Goal: Information Seeking & Learning: Compare options

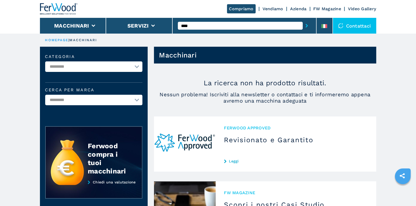
click at [309, 26] on button "submit-button" at bounding box center [307, 26] width 8 height 12
click at [209, 26] on input "****" at bounding box center [240, 26] width 125 height 8
click at [303, 20] on button "submit-button" at bounding box center [307, 26] width 8 height 12
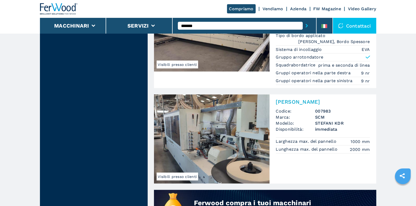
scroll to position [325, 0]
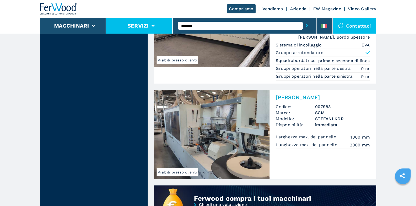
drag, startPoint x: 189, startPoint y: 24, endPoint x: 171, endPoint y: 21, distance: 18.3
click at [172, 21] on div "Compriamo Vendiamo Azienda FW Magazine Video Gallery Macchinari Servizi *******…" at bounding box center [208, 17] width 337 height 34
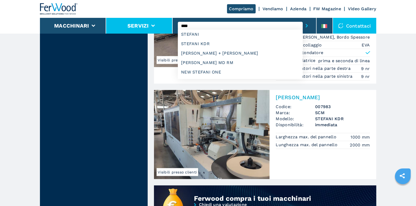
click at [303, 20] on button "submit-button" at bounding box center [307, 26] width 8 height 12
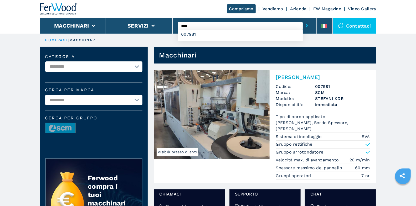
click at [205, 26] on input "****" at bounding box center [240, 26] width 125 height 8
type input "*"
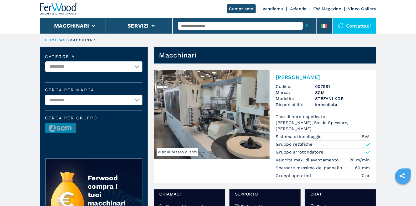
click at [202, 27] on input "text" at bounding box center [240, 26] width 125 height 8
paste input "****"
type input "****"
click at [303, 20] on button "submit-button" at bounding box center [307, 26] width 8 height 12
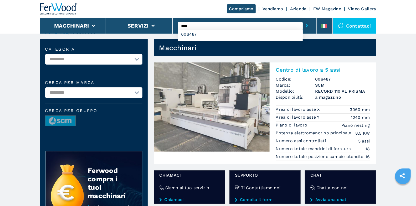
scroll to position [7, 0]
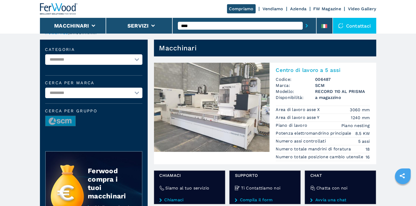
click at [301, 72] on h2 "Centro di lavoro a 5 assi" at bounding box center [323, 70] width 94 height 6
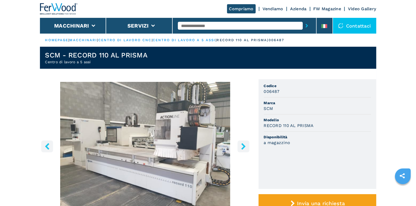
click at [244, 146] on icon "right-button" at bounding box center [243, 146] width 4 height 7
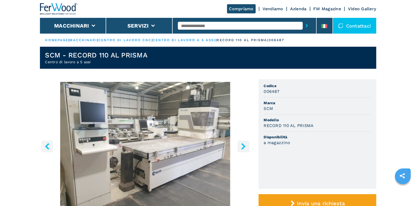
click at [244, 146] on icon "right-button" at bounding box center [243, 146] width 4 height 7
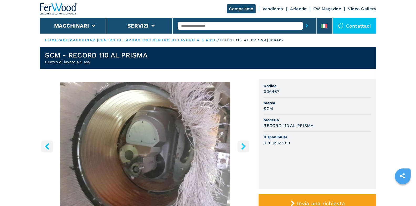
click at [244, 145] on icon "right-button" at bounding box center [243, 146] width 4 height 7
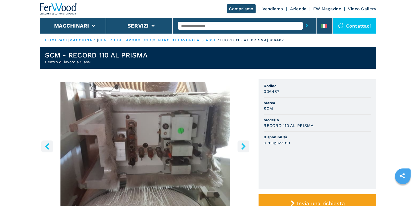
click at [245, 147] on icon "right-button" at bounding box center [243, 146] width 7 height 7
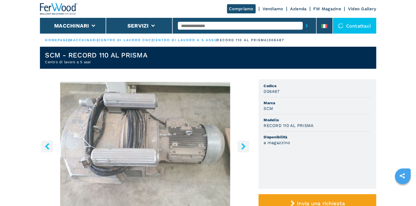
click at [244, 147] on icon "right-button" at bounding box center [243, 146] width 4 height 7
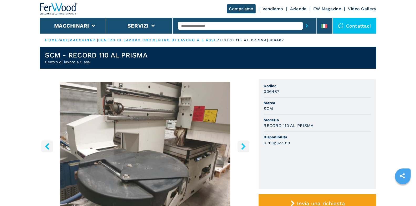
click at [245, 145] on icon "right-button" at bounding box center [243, 146] width 7 height 7
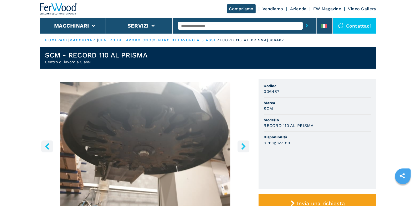
click at [245, 146] on icon "right-button" at bounding box center [243, 146] width 7 height 7
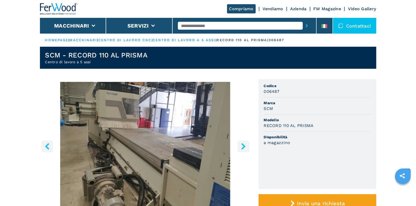
click at [245, 146] on icon "right-button" at bounding box center [243, 146] width 7 height 7
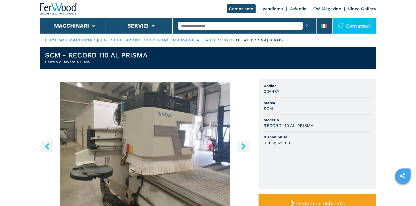
click at [245, 146] on icon "right-button" at bounding box center [243, 146] width 7 height 7
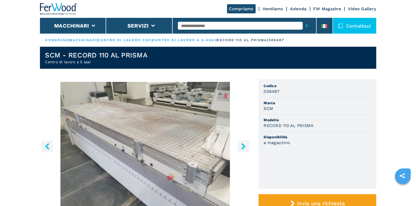
click at [244, 145] on icon "right-button" at bounding box center [243, 146] width 7 height 7
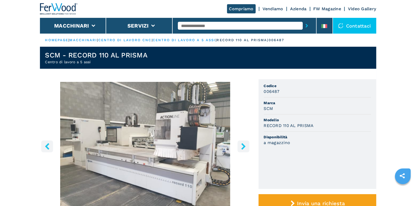
click at [243, 147] on icon "right-button" at bounding box center [243, 146] width 7 height 7
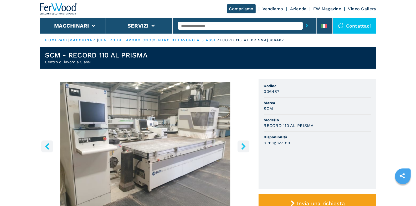
click at [244, 147] on icon "right-button" at bounding box center [243, 146] width 4 height 7
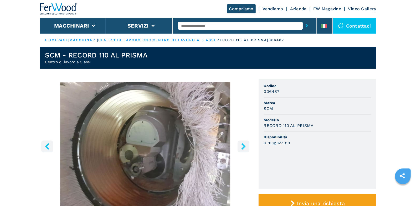
click at [244, 147] on icon "right-button" at bounding box center [243, 146] width 4 height 7
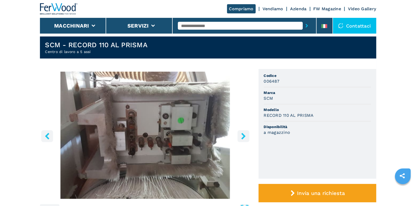
scroll to position [14, 0]
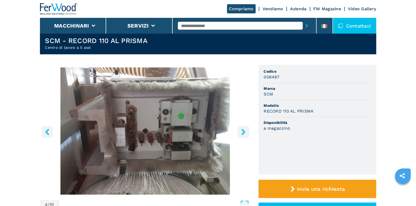
click at [244, 133] on icon "right-button" at bounding box center [243, 132] width 4 height 7
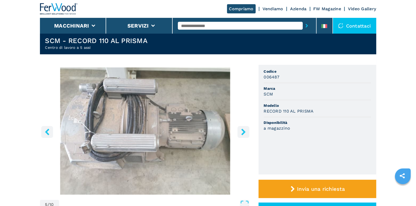
click at [245, 130] on icon "right-button" at bounding box center [243, 132] width 7 height 7
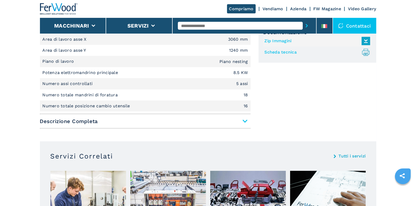
scroll to position [210, 0]
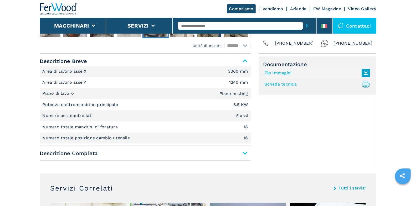
click at [245, 153] on span "Descrizione Completa" at bounding box center [145, 153] width 211 height 9
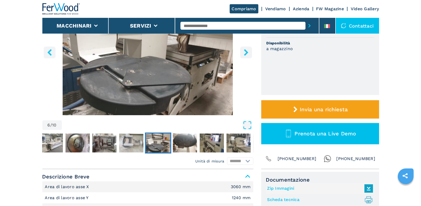
scroll to position [0, 0]
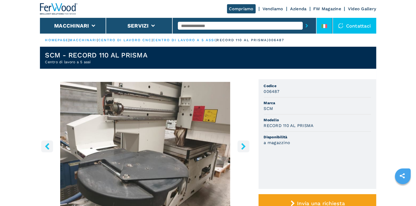
click at [324, 25] on icon at bounding box center [323, 26] width 2 height 4
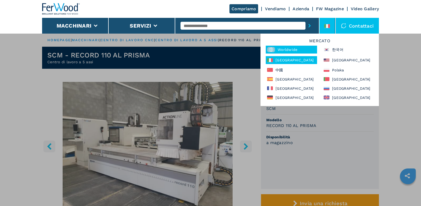
click at [299, 50] on div "Worldwide" at bounding box center [291, 50] width 51 height 8
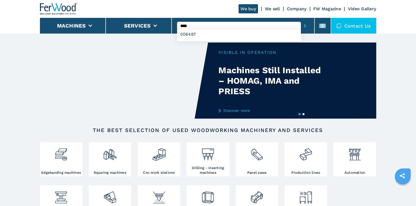
type input "****"
click at [301, 20] on button "submit-button" at bounding box center [305, 26] width 8 height 12
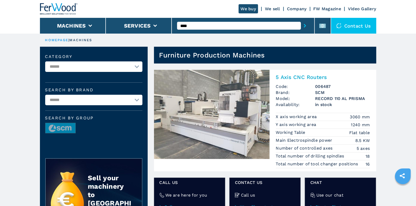
click at [292, 78] on h2 "5 Axis CNC Routers" at bounding box center [323, 77] width 94 height 6
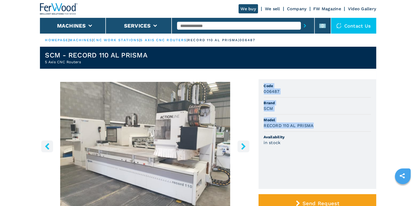
drag, startPoint x: 264, startPoint y: 85, endPoint x: 318, endPoint y: 129, distance: 70.0
click at [318, 129] on ul "Code 006487 Brand SCM Model RECORD 110 AL PRISMA Availability in stock" at bounding box center [318, 134] width 118 height 110
copy ul "Code 006487 Brand SCM Model RECORD 110 AL PRISMA"
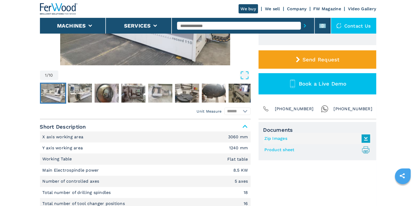
scroll to position [200, 0]
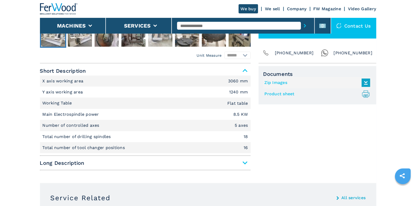
click at [244, 161] on span "Long Description" at bounding box center [145, 163] width 211 height 9
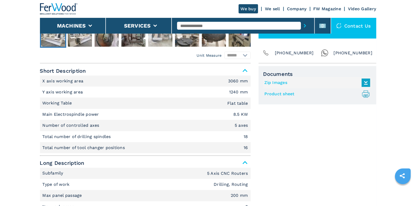
click at [285, 95] on link "Product sheet .prefix__st0{stroke-linecap:round;stroke-linejoin:round}.prefix__…" at bounding box center [316, 94] width 103 height 9
click at [281, 83] on link "Zip Images" at bounding box center [316, 83] width 103 height 9
click at [198, 29] on input "text" at bounding box center [239, 26] width 124 height 8
type input "****"
click at [301, 20] on button "submit-button" at bounding box center [305, 26] width 8 height 12
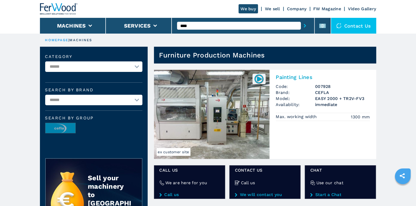
click at [285, 82] on div "Painting Lines Code: 007928 Brand: CEFLA Model: EASY 2000 + TR2V-FV3 Availabili…" at bounding box center [323, 97] width 107 height 54
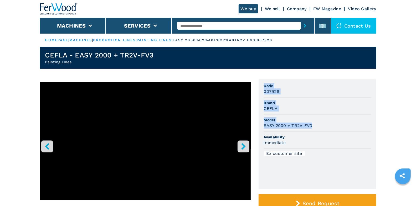
drag, startPoint x: 264, startPoint y: 85, endPoint x: 316, endPoint y: 124, distance: 64.9
click at [316, 124] on ul "Code 007928 Brand CEFLA Model EASY 2000 + TR2V-FV3 Availability immediate Ex cu…" at bounding box center [318, 134] width 118 height 110
copy ul "Code 007928 Brand CEFLA Model EASY 2000 + TR2V-FV3"
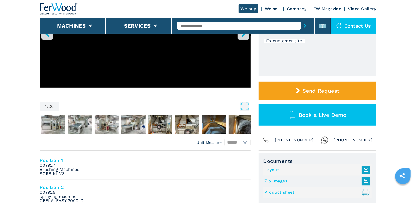
scroll to position [130, 0]
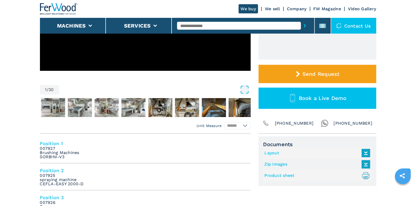
click at [282, 177] on link "Product sheet .prefix__st0{stroke-linecap:round;stroke-linejoin:round}.prefix__…" at bounding box center [316, 176] width 103 height 9
click at [274, 154] on link "Layout" at bounding box center [316, 153] width 103 height 9
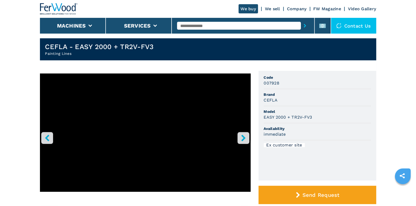
scroll to position [0, 0]
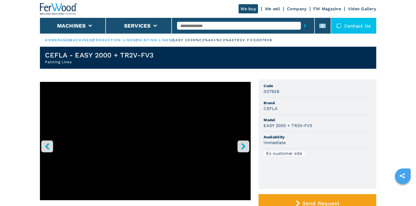
click at [196, 24] on input "text" at bounding box center [239, 26] width 124 height 8
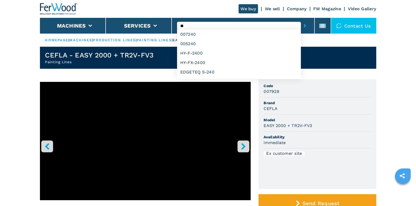
type input "*"
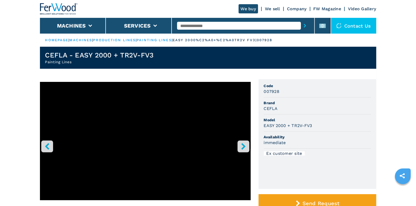
click at [205, 26] on input "text" at bounding box center [239, 26] width 124 height 8
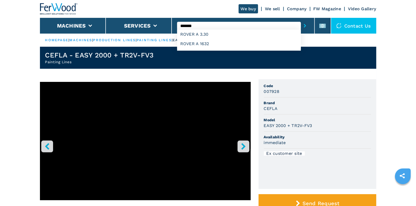
type input "*******"
click at [301, 20] on button "submit-button" at bounding box center [305, 26] width 8 height 12
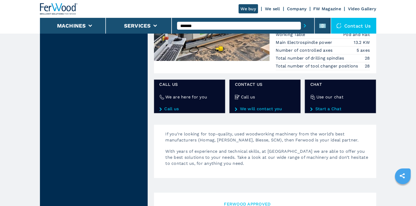
scroll to position [703, 0]
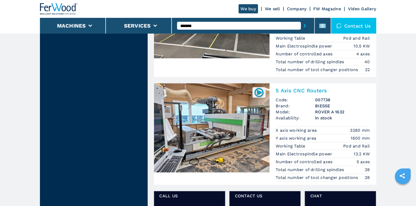
click at [309, 88] on h2 "5 Axis CNC Routers" at bounding box center [323, 91] width 94 height 6
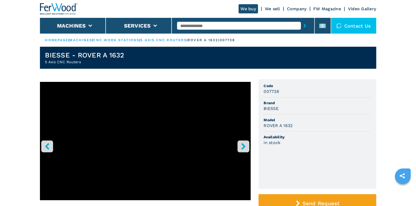
click at [239, 145] on button "right-button" at bounding box center [244, 147] width 12 height 12
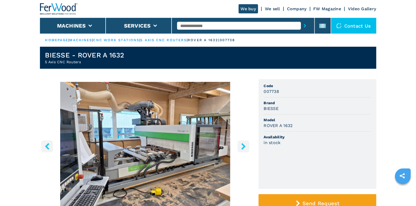
click at [241, 146] on icon "right-button" at bounding box center [243, 146] width 7 height 7
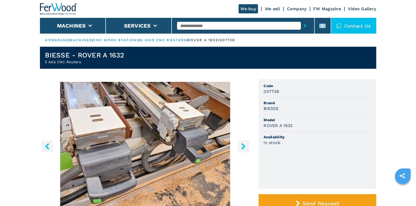
click at [241, 146] on icon "right-button" at bounding box center [243, 146] width 7 height 7
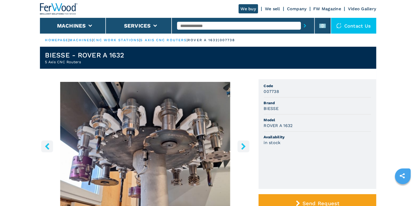
click at [241, 146] on icon "right-button" at bounding box center [243, 146] width 7 height 7
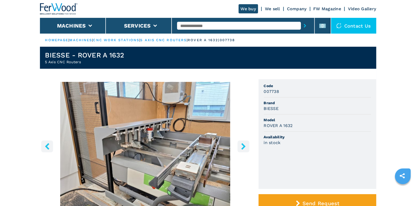
click at [241, 146] on icon "right-button" at bounding box center [243, 146] width 7 height 7
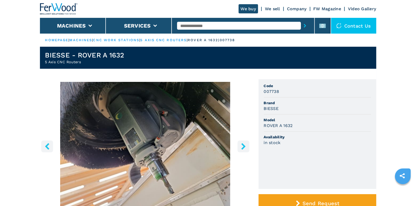
click at [241, 146] on icon "right-button" at bounding box center [243, 146] width 7 height 7
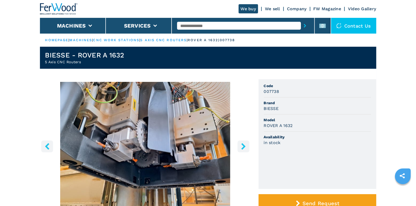
click at [243, 146] on icon "right-button" at bounding box center [243, 146] width 7 height 7
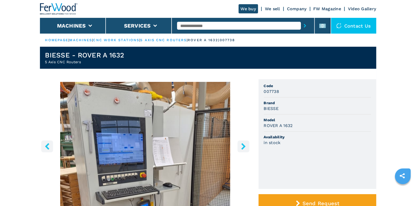
click at [243, 146] on icon "right-button" at bounding box center [243, 146] width 7 height 7
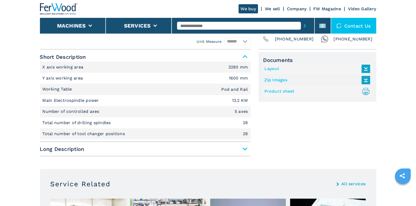
scroll to position [214, 0]
click at [246, 148] on span "Long Description" at bounding box center [145, 148] width 211 height 9
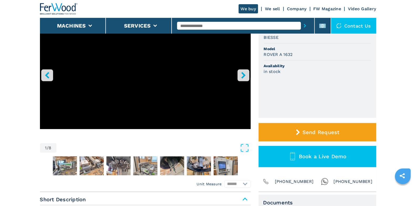
scroll to position [4, 0]
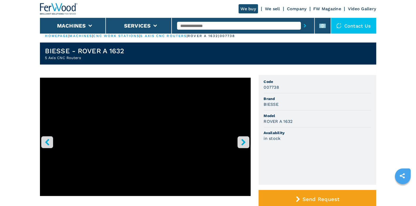
click at [205, 29] on input "text" at bounding box center [239, 26] width 124 height 8
type input "*********"
click at [301, 20] on button "submit-button" at bounding box center [305, 26] width 8 height 12
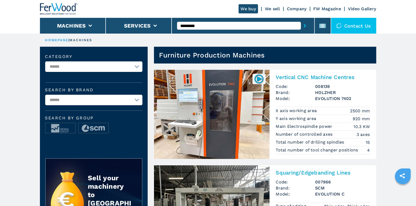
click at [247, 105] on img at bounding box center [212, 114] width 116 height 89
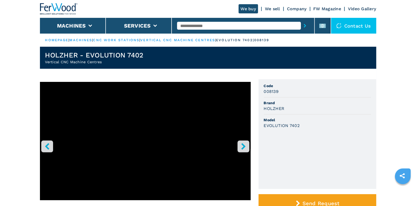
click at [241, 144] on icon "right-button" at bounding box center [243, 146] width 7 height 7
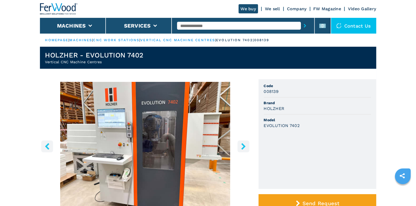
click at [241, 144] on icon "right-button" at bounding box center [243, 146] width 7 height 7
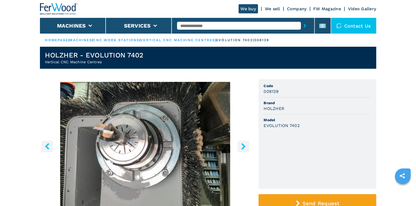
click at [241, 144] on icon "right-button" at bounding box center [243, 146] width 7 height 7
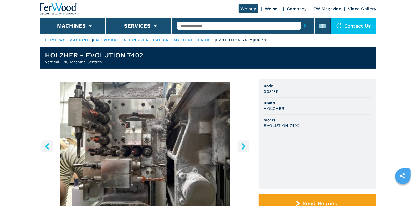
click at [242, 147] on icon "right-button" at bounding box center [243, 146] width 7 height 7
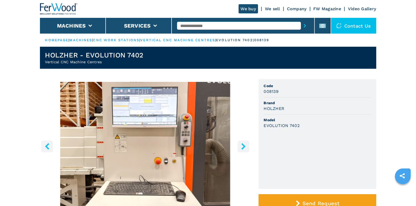
click at [242, 147] on icon "right-button" at bounding box center [243, 146] width 7 height 7
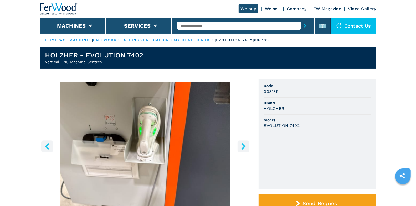
click at [242, 147] on icon "right-button" at bounding box center [243, 146] width 7 height 7
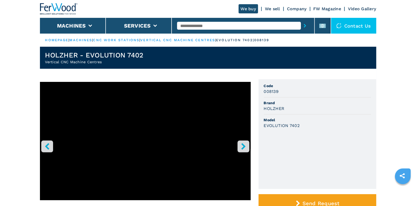
click at [242, 147] on icon "right-button" at bounding box center [243, 146] width 7 height 7
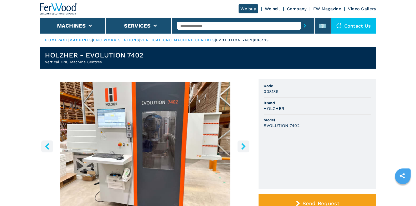
click at [242, 147] on icon "right-button" at bounding box center [243, 146] width 7 height 7
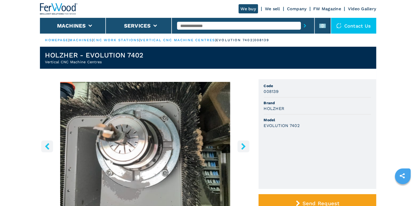
click at [242, 147] on icon "right-button" at bounding box center [243, 146] width 7 height 7
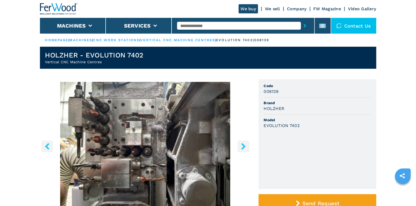
click at [242, 147] on icon "right-button" at bounding box center [243, 146] width 7 height 7
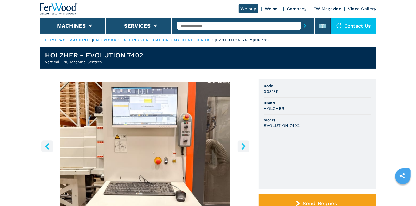
click at [242, 147] on icon "right-button" at bounding box center [243, 146] width 7 height 7
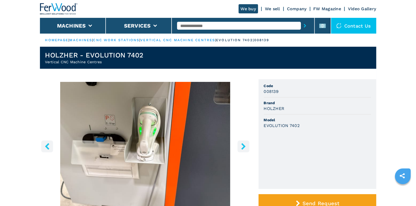
click at [242, 147] on icon "right-button" at bounding box center [243, 146] width 7 height 7
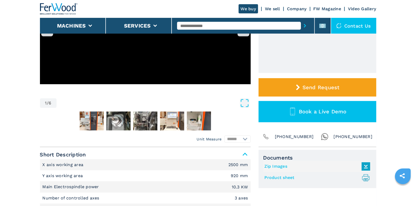
scroll to position [123, 0]
